Goal: Task Accomplishment & Management: Complete application form

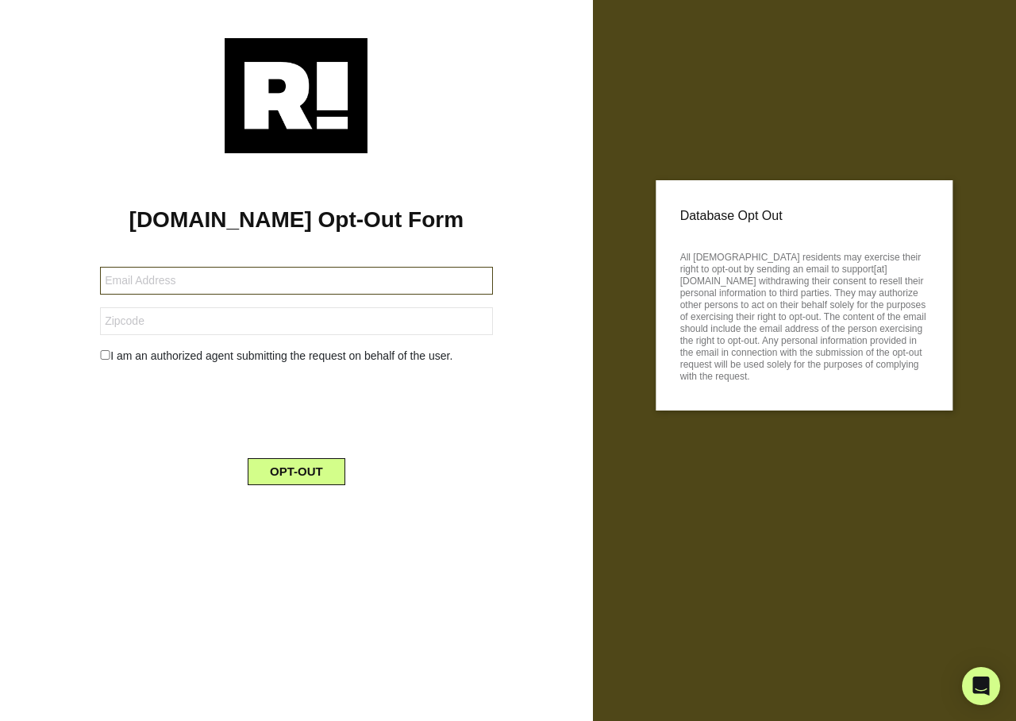
type input "[PERSON_NAME][EMAIL_ADDRESS][DOMAIN_NAME]"
type input "33066"
type input "luvsdawgs2008@yahoo.com"
type input "37618"
